Goal: Task Accomplishment & Management: Use online tool/utility

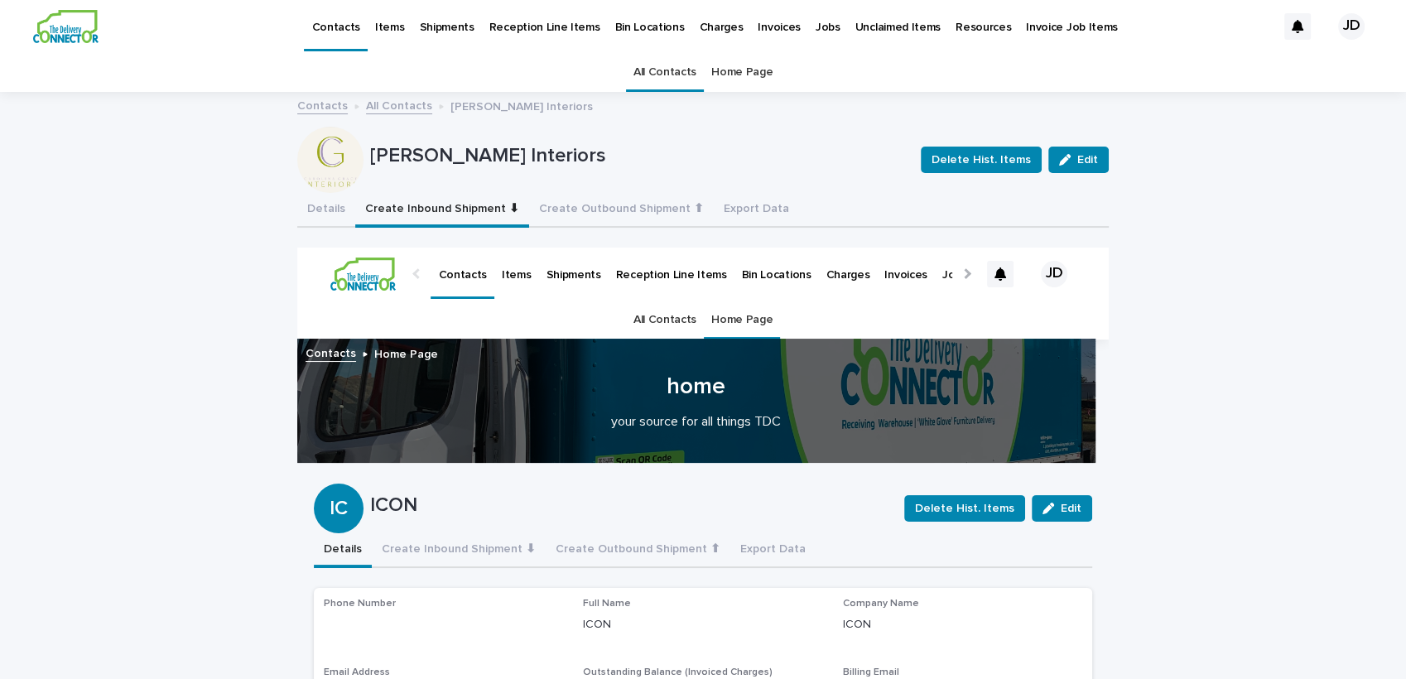
click at [638, 71] on link "All Contacts" at bounding box center [664, 72] width 63 height 39
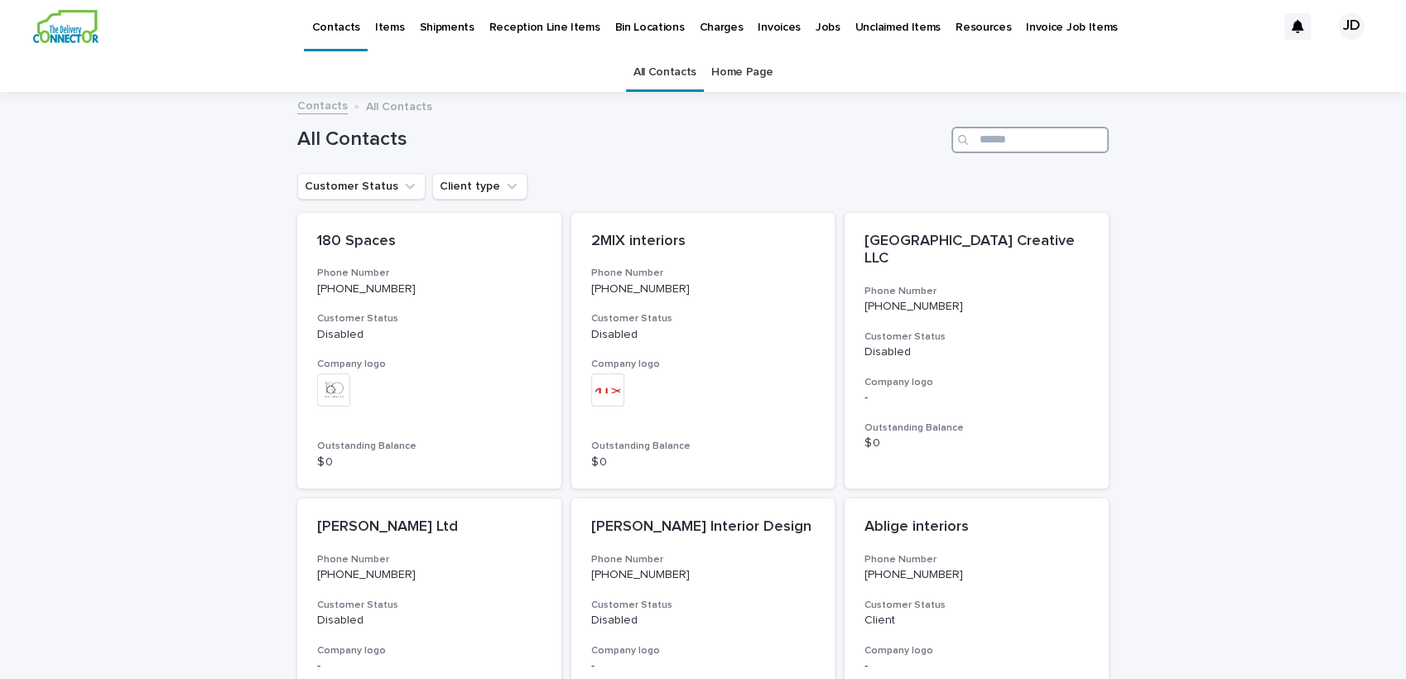
click at [973, 130] on input "Search" at bounding box center [1029, 140] width 157 height 26
type input "*"
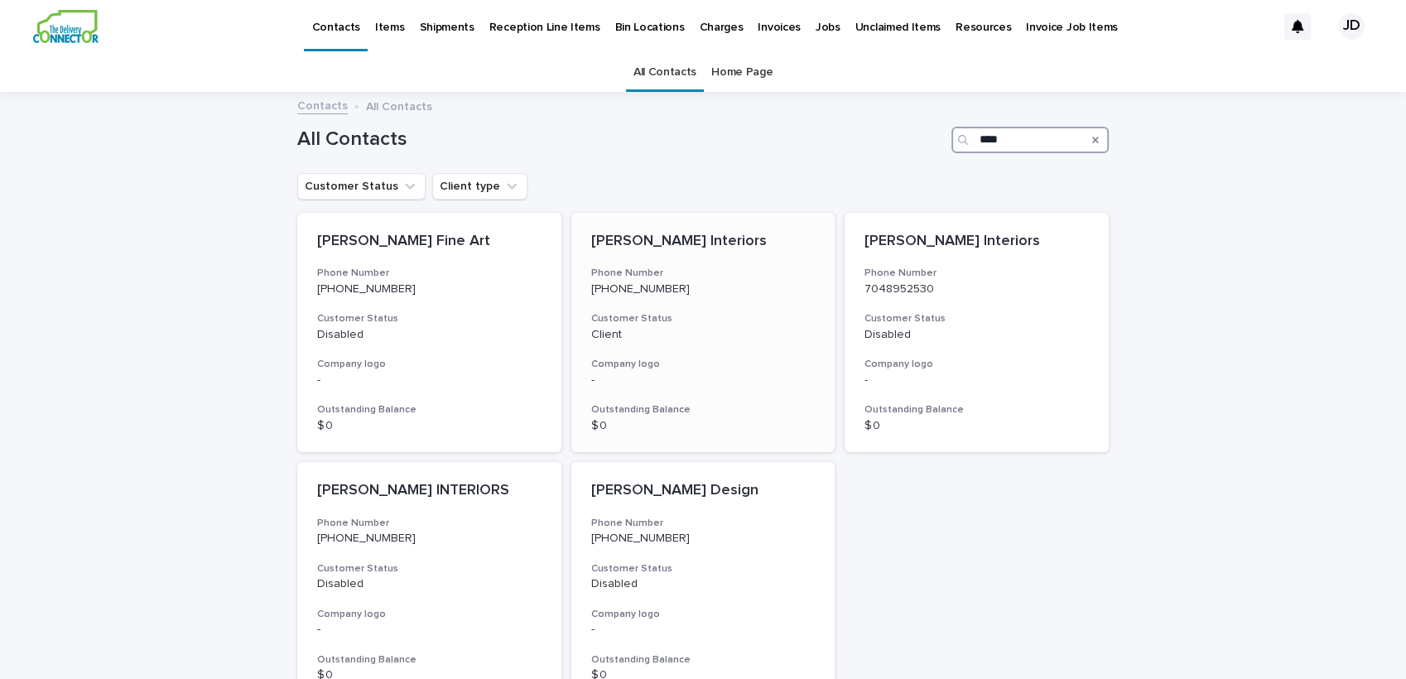
type input "****"
click at [750, 319] on h3 "Customer Status" at bounding box center [703, 318] width 224 height 13
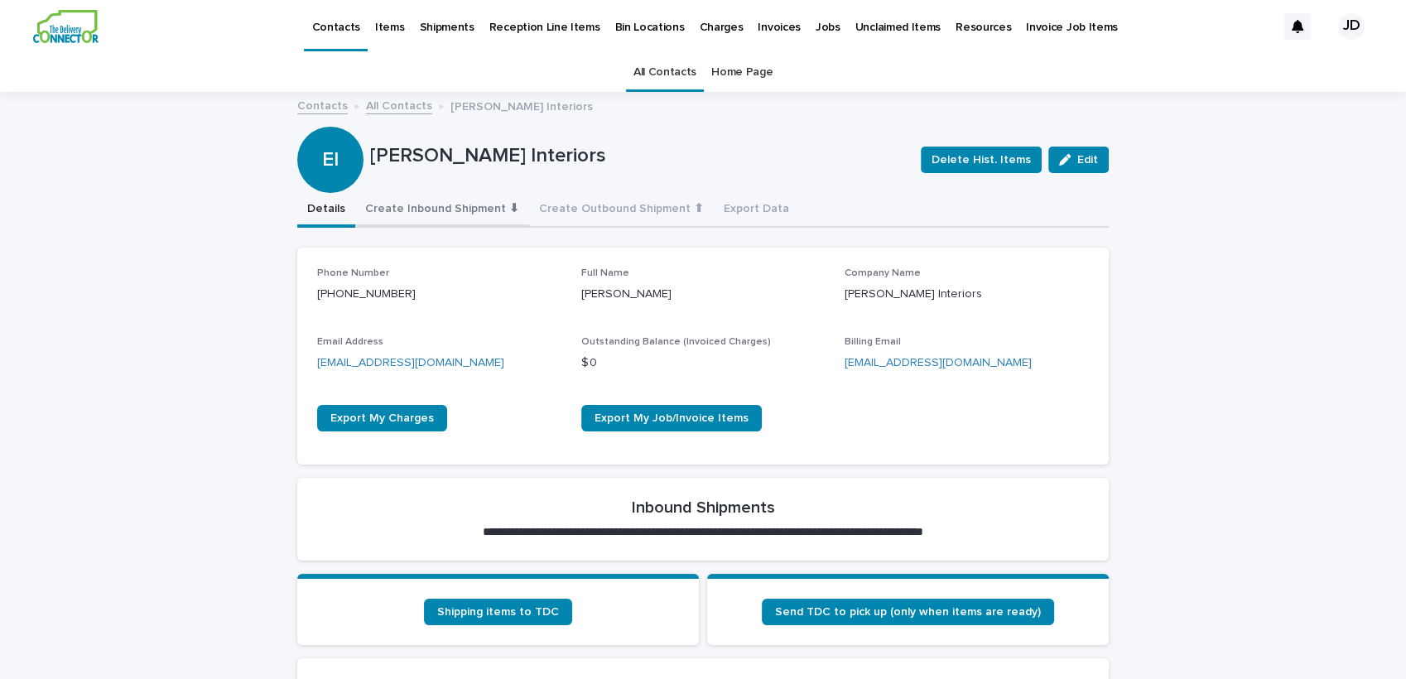
click at [445, 208] on button "Create Inbound Shipment ⬇" at bounding box center [442, 210] width 174 height 35
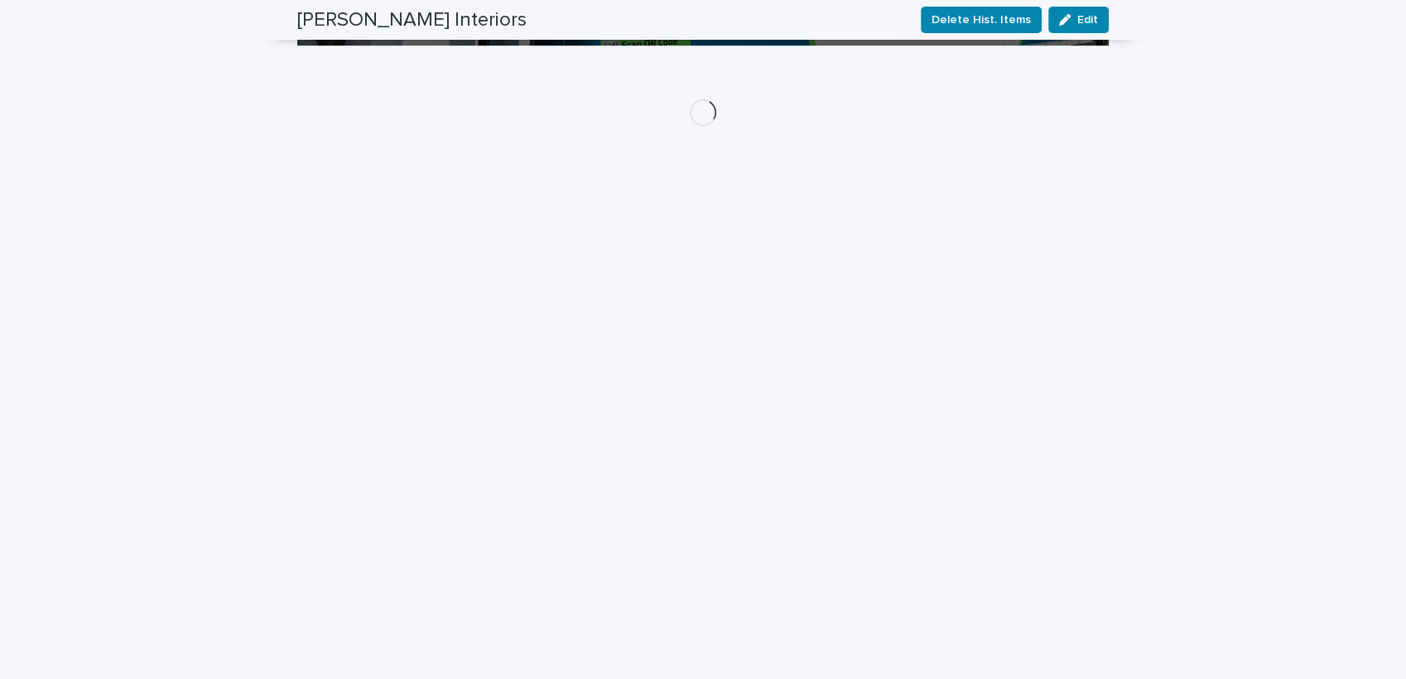
scroll to position [299, 0]
